Goal: Check status: Check status

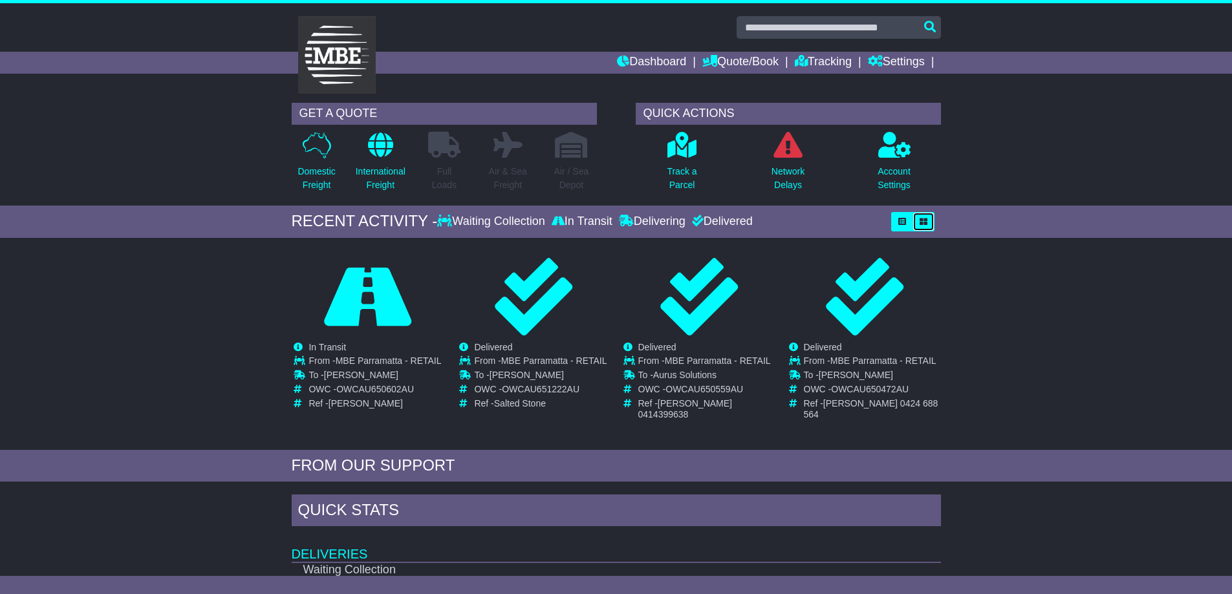
click at [925, 226] on button "button" at bounding box center [923, 221] width 22 height 19
click at [899, 224] on icon "button" at bounding box center [902, 222] width 8 height 8
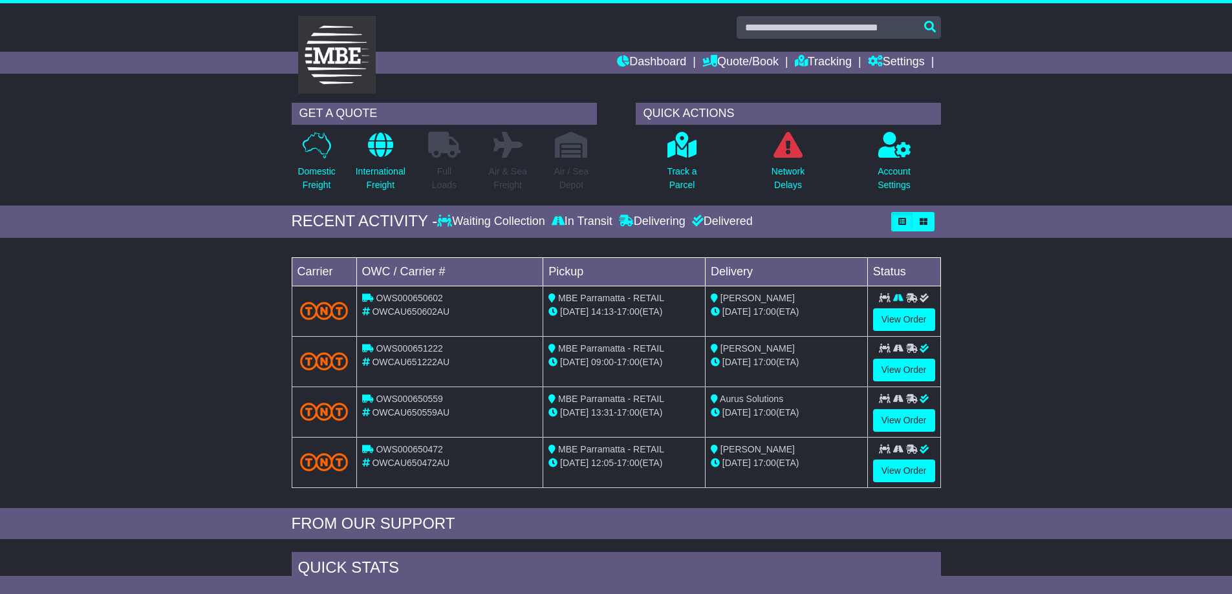
click at [982, 390] on div "Loading... No bookings found Carrier OWC / Carrier # Pickup Delivery Status OWS…" at bounding box center [616, 376] width 1232 height 264
click at [912, 374] on link "View Order" at bounding box center [904, 370] width 62 height 23
click at [912, 315] on link "View Order" at bounding box center [904, 319] width 62 height 23
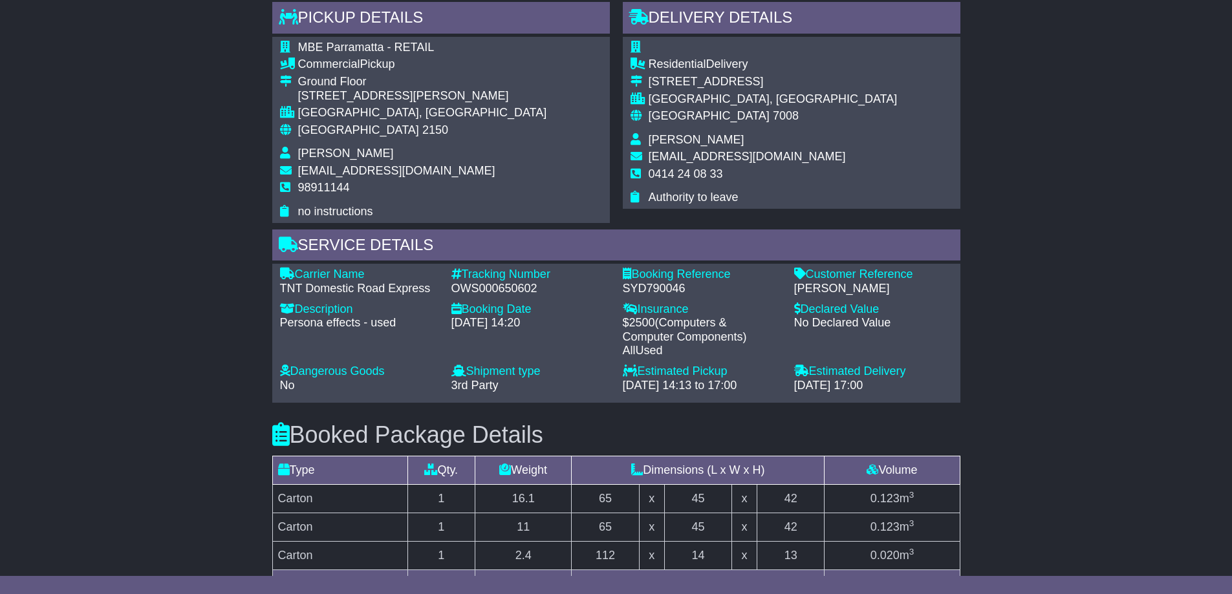
scroll to position [453, 0]
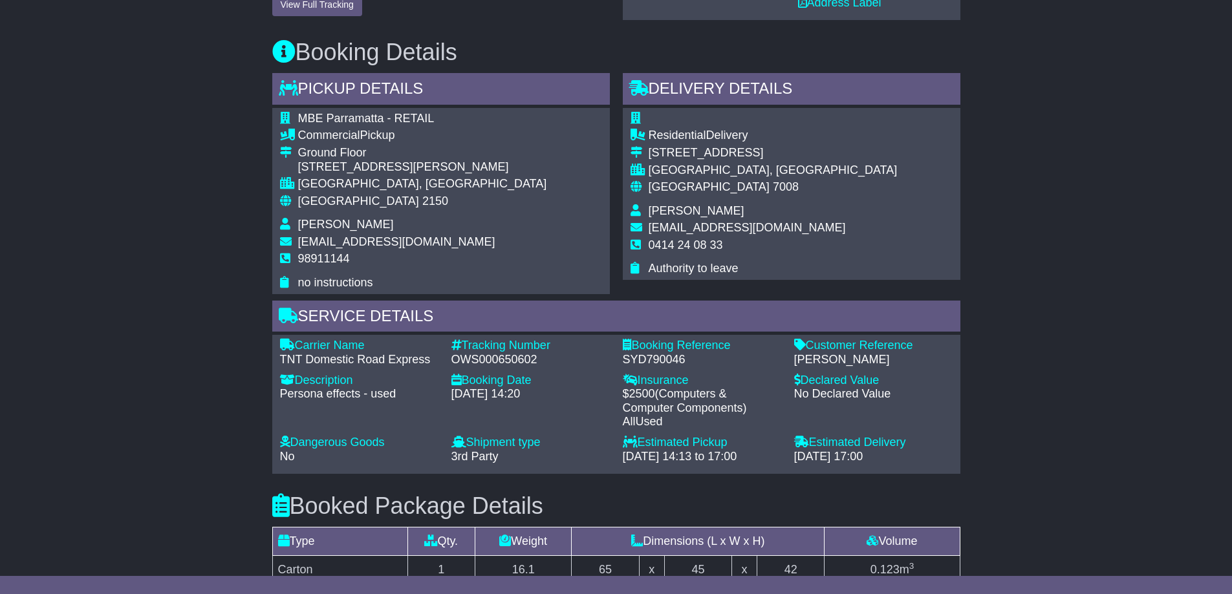
click at [1003, 470] on div "Email Download Tracking Pricing Insurance" at bounding box center [616, 468] width 1232 height 1387
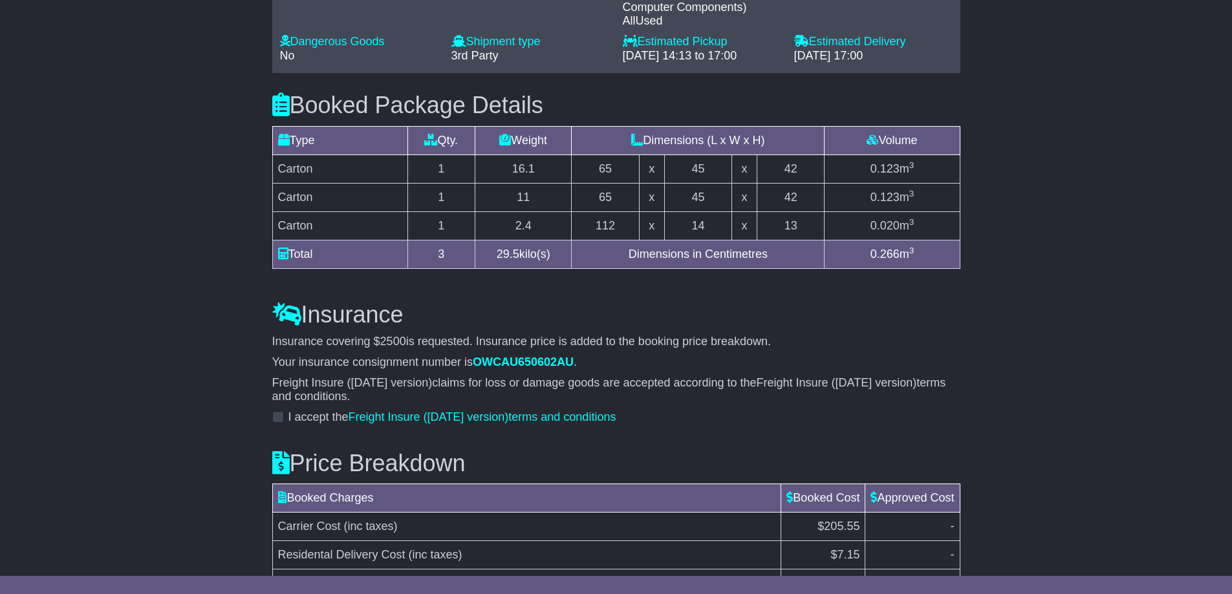
scroll to position [841, 0]
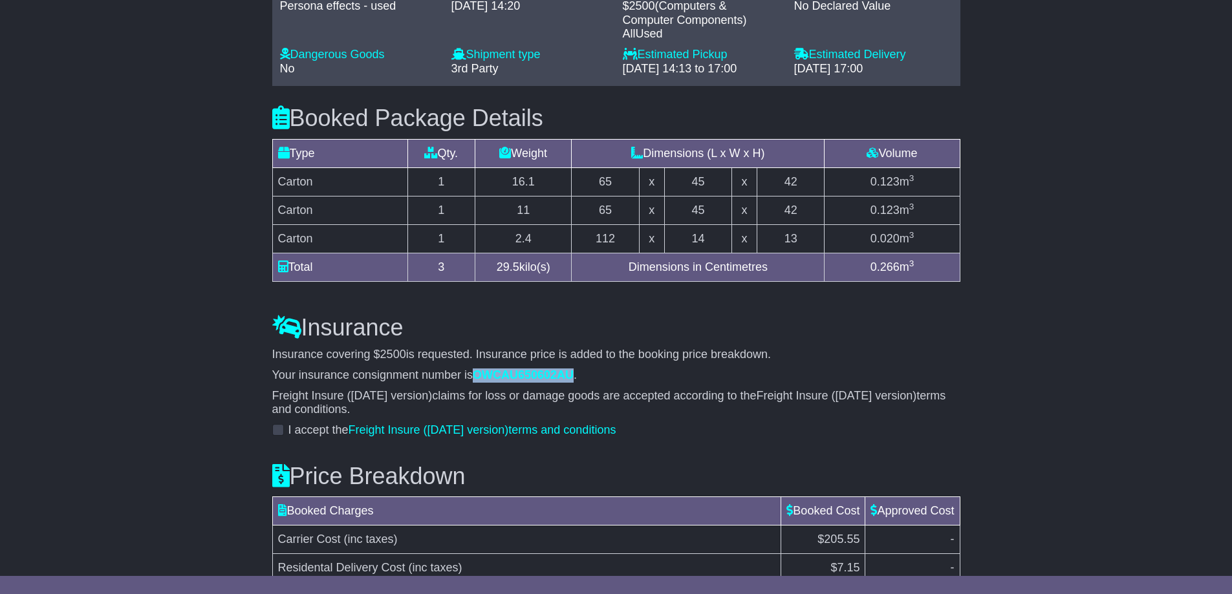
drag, startPoint x: 568, startPoint y: 367, endPoint x: 476, endPoint y: 367, distance: 91.8
click at [476, 369] on span "OWCAU650602AU" at bounding box center [523, 375] width 101 height 13
copy span "OWCAU650602AU"
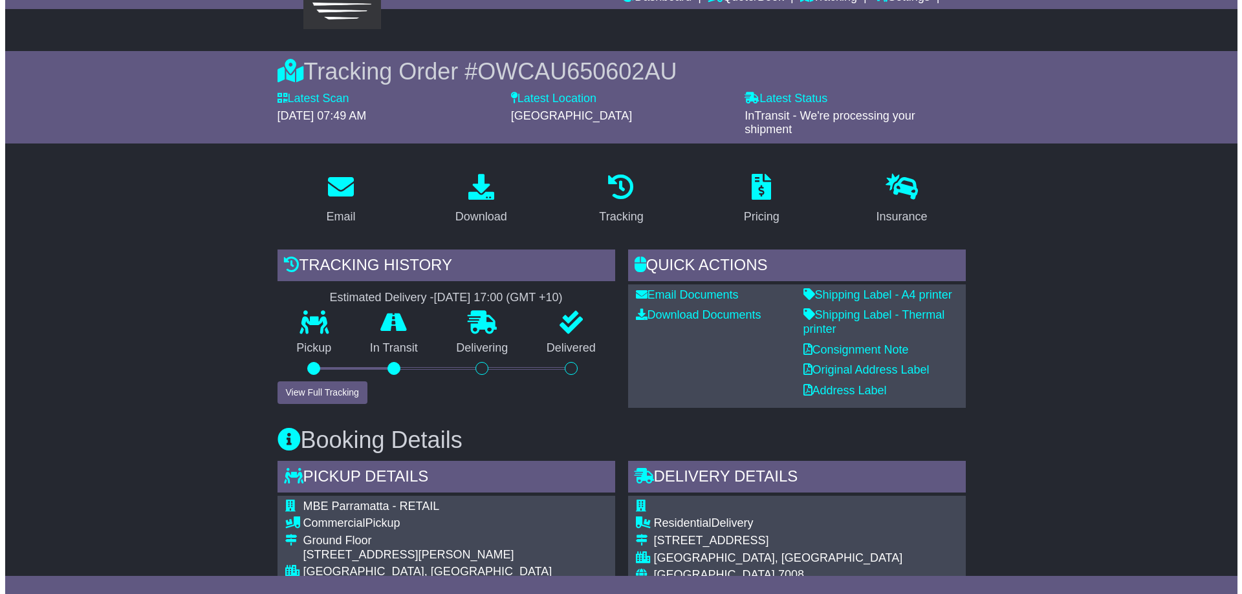
scroll to position [0, 0]
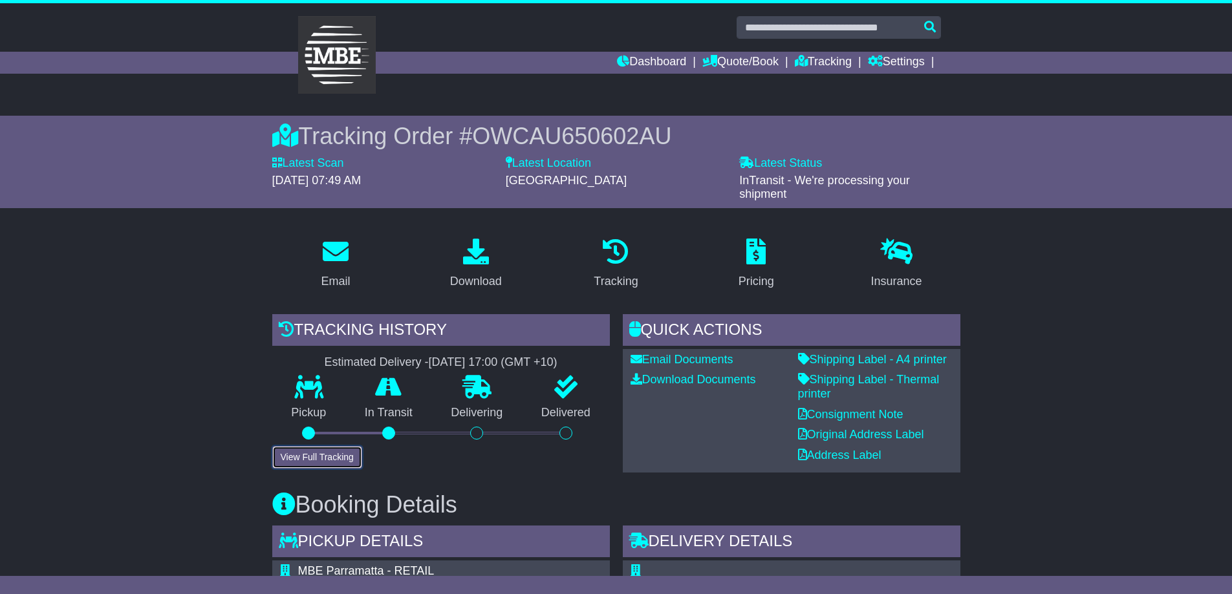
click at [327, 457] on button "View Full Tracking" at bounding box center [317, 457] width 90 height 23
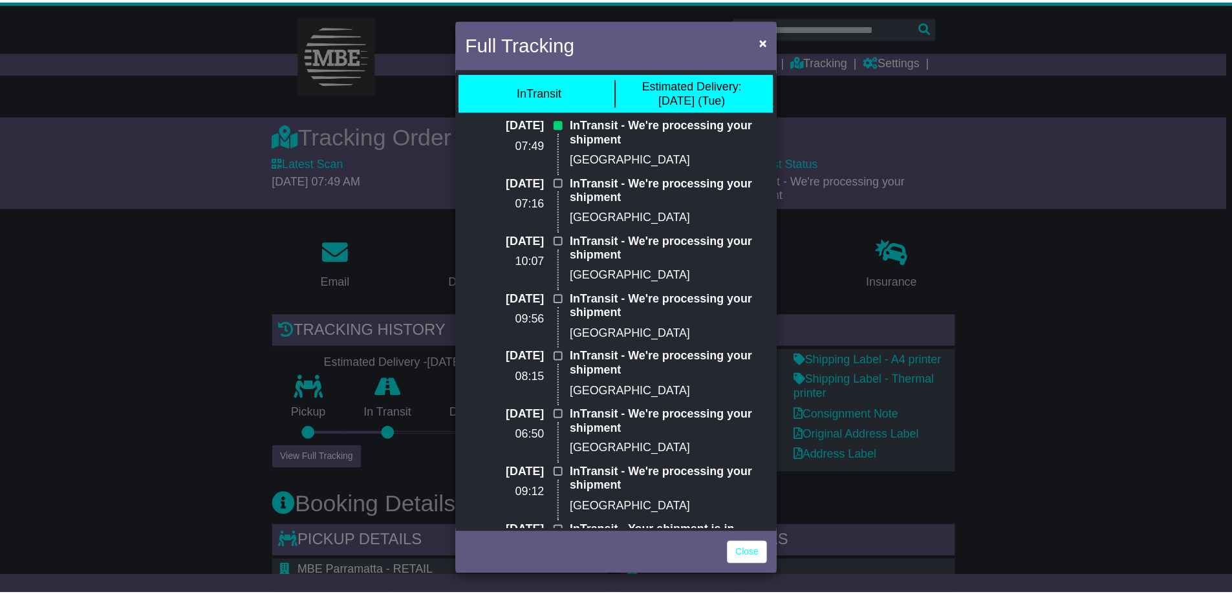
scroll to position [6, 0]
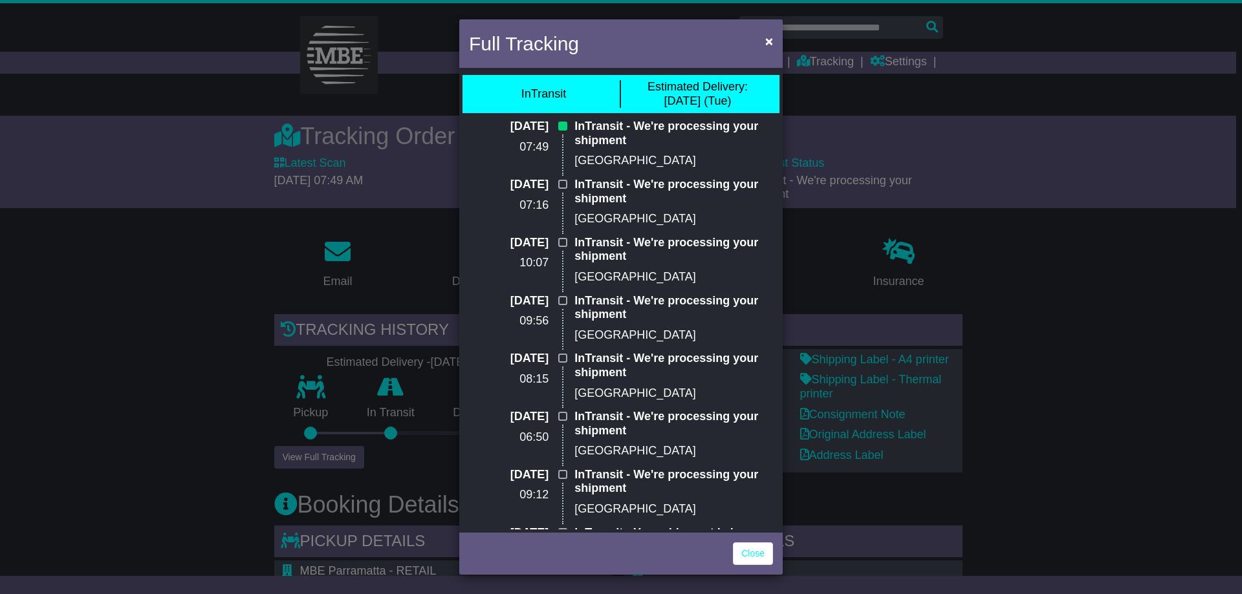
click at [1046, 276] on div "Full Tracking × InTransit Estimated Delivery: [DATE] (Tue) [DATE] 07:49 InTrans…" at bounding box center [621, 297] width 1242 height 594
